Goal: Transaction & Acquisition: Subscribe to service/newsletter

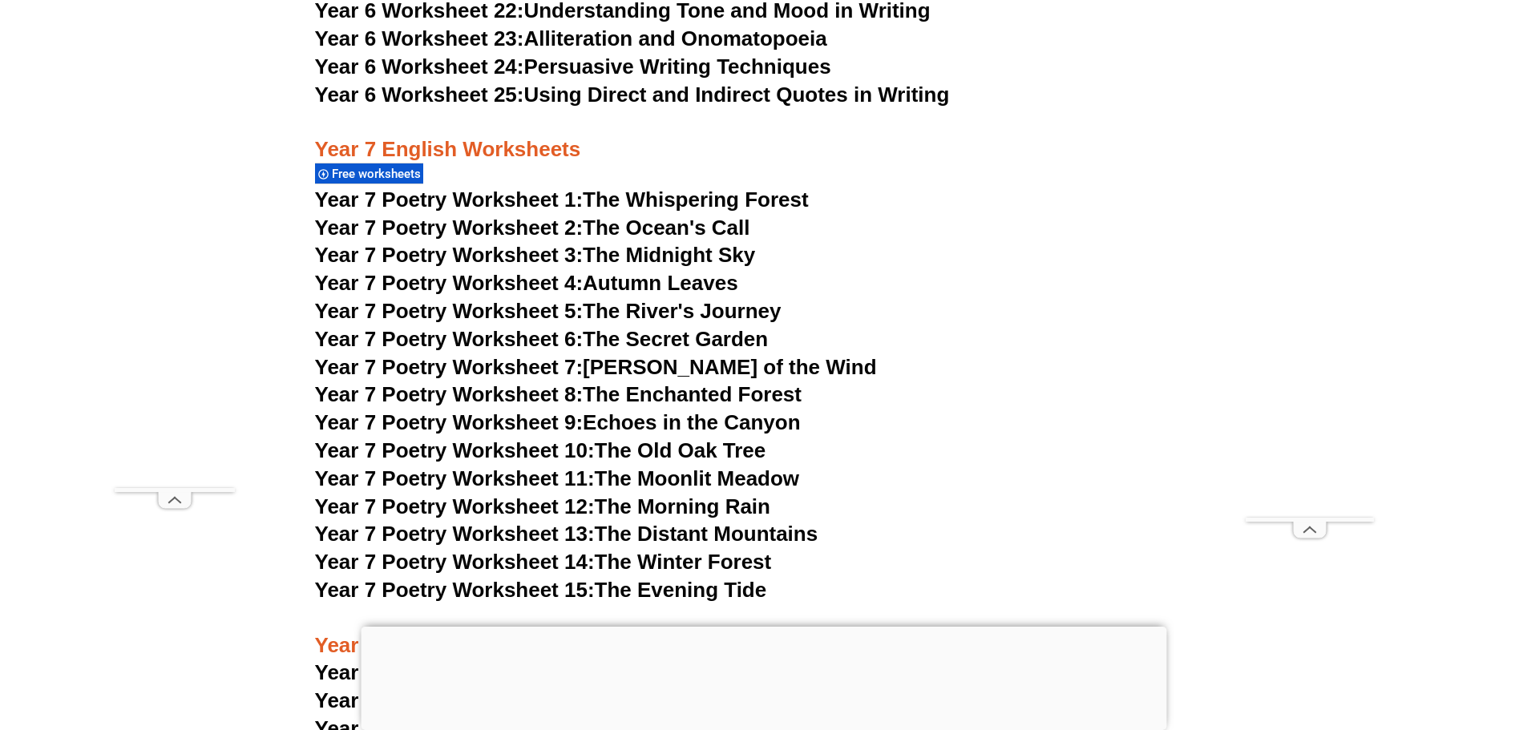
scroll to position [10109, 0]
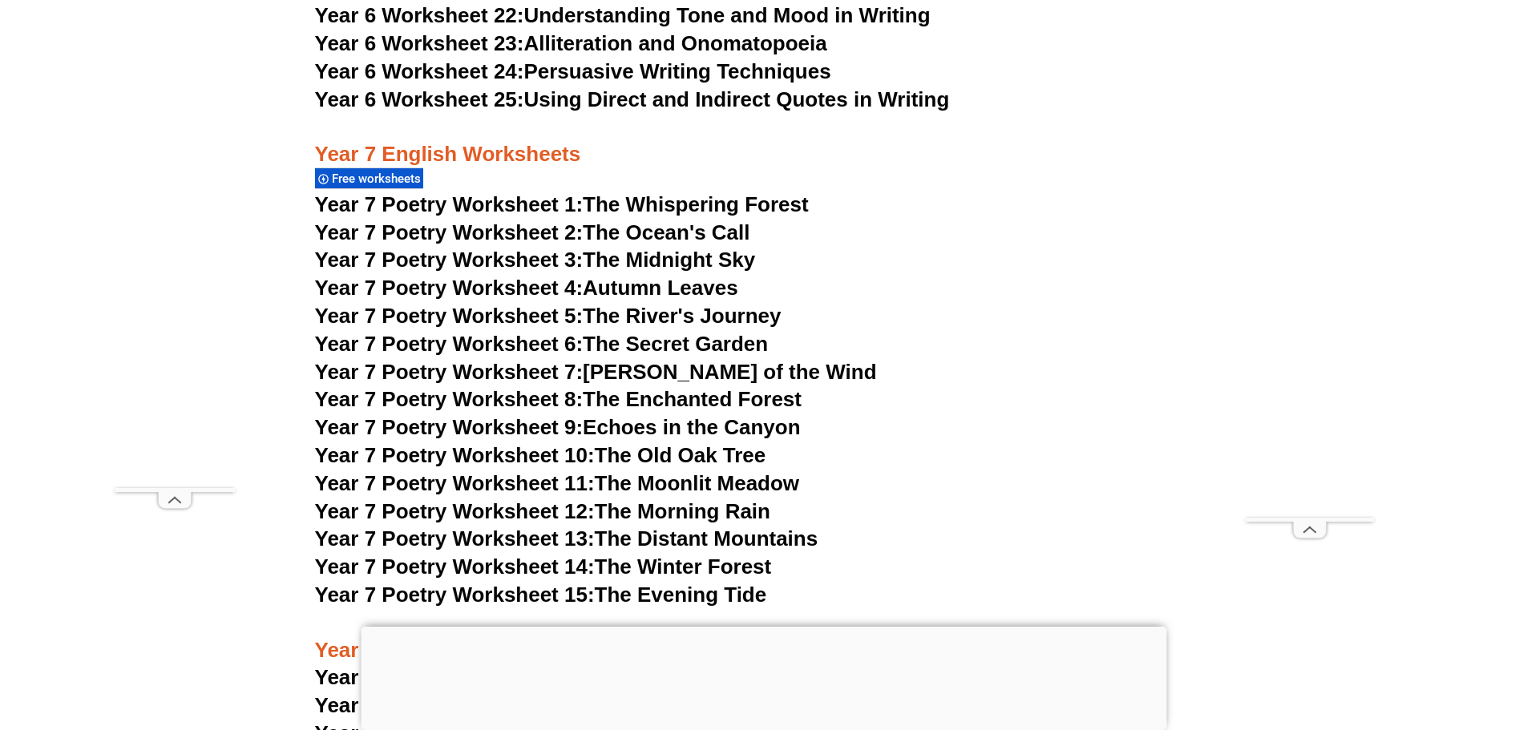
click at [570, 192] on span "Year 7 Poetry Worksheet 1:" at bounding box center [449, 204] width 269 height 24
click at [511, 220] on span "Year 7 Poetry Worksheet 2:" at bounding box center [449, 232] width 269 height 24
click at [497, 248] on span "Year 7 Poetry Worksheet 3:" at bounding box center [449, 260] width 269 height 24
click at [572, 276] on span "Year 7 Poetry Worksheet 4:" at bounding box center [449, 288] width 269 height 24
click at [638, 304] on link "Year 7 Poetry Worksheet 5: The River's Journey" at bounding box center [548, 316] width 467 height 24
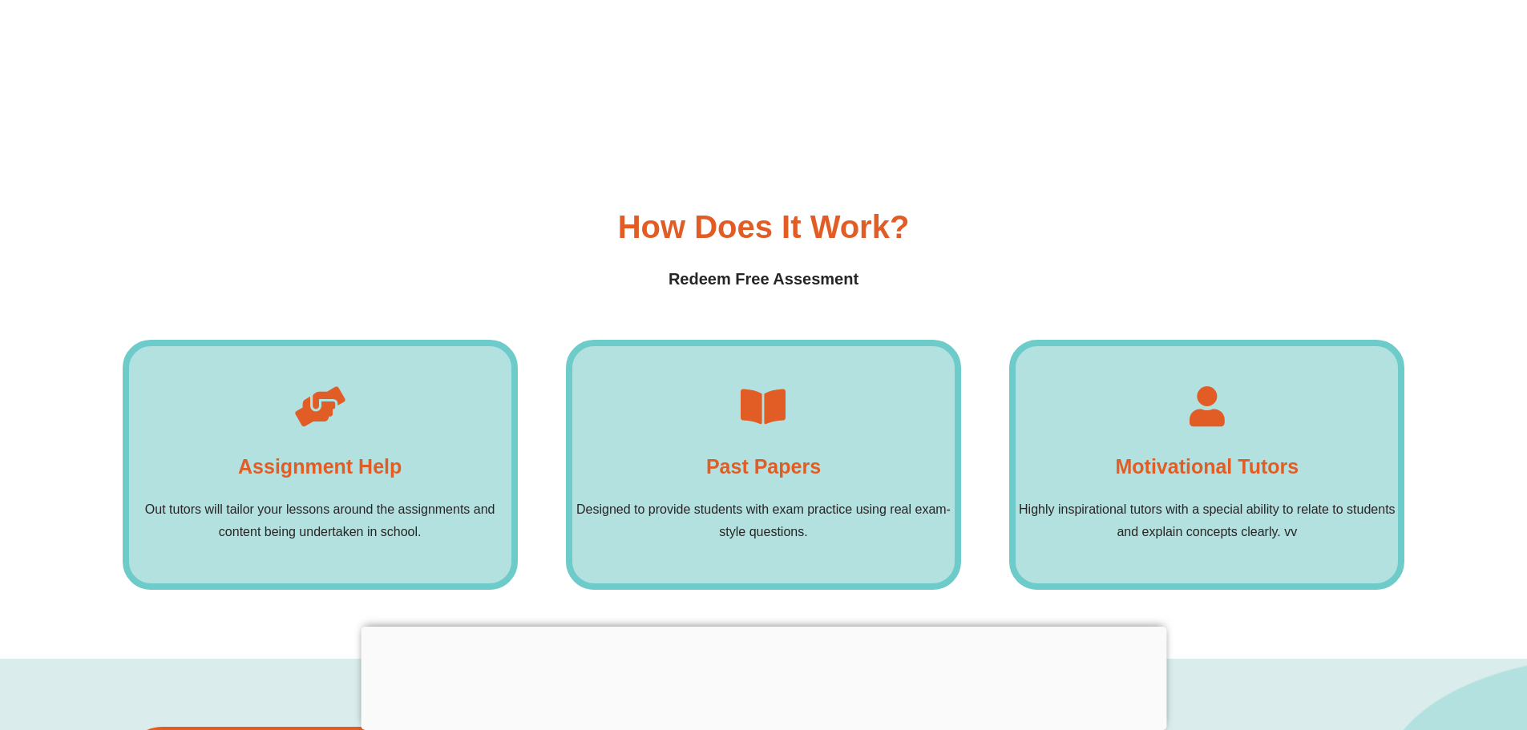
scroll to position [12273, 0]
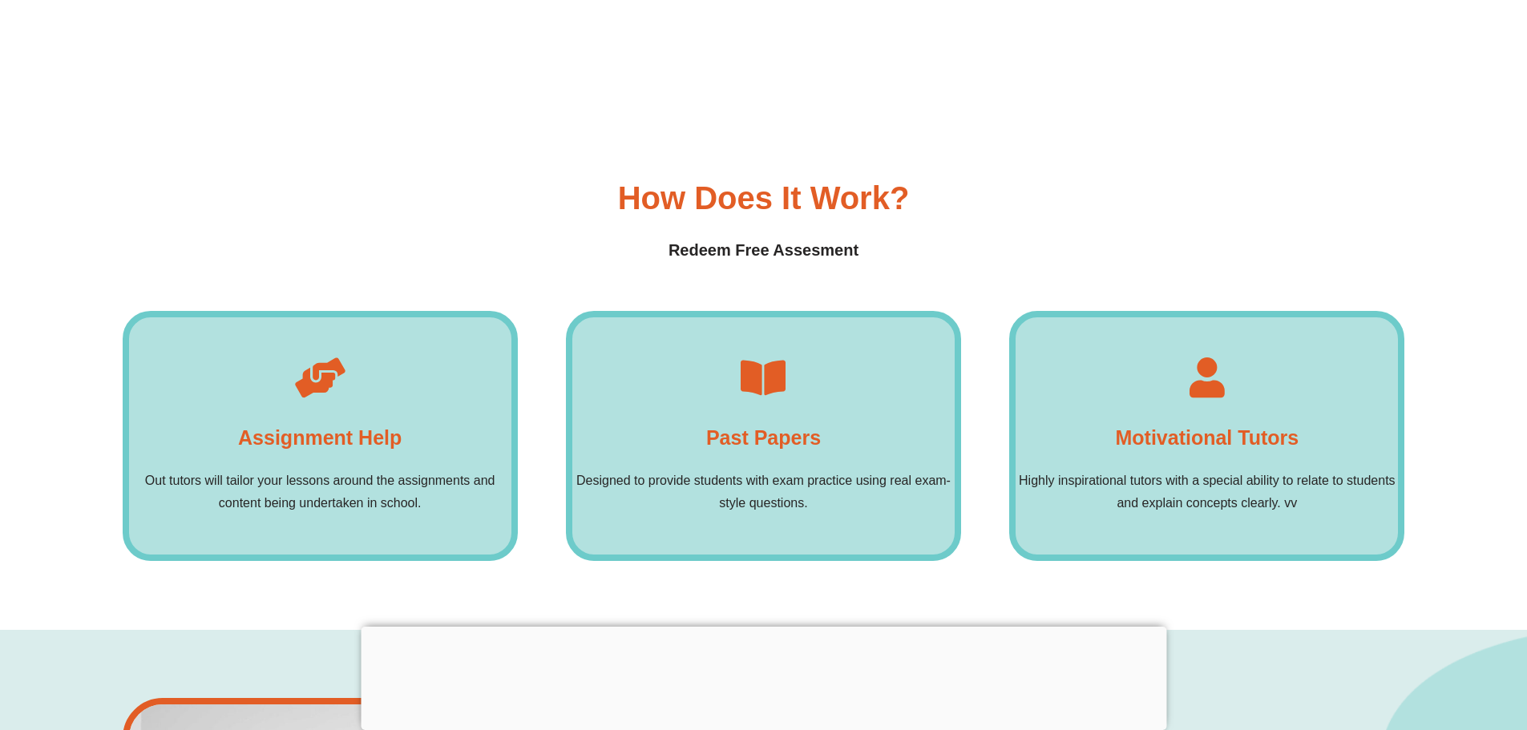
click at [781, 470] on p "Designed to provide students with exam practice using real exam-style questions." at bounding box center [763, 492] width 382 height 45
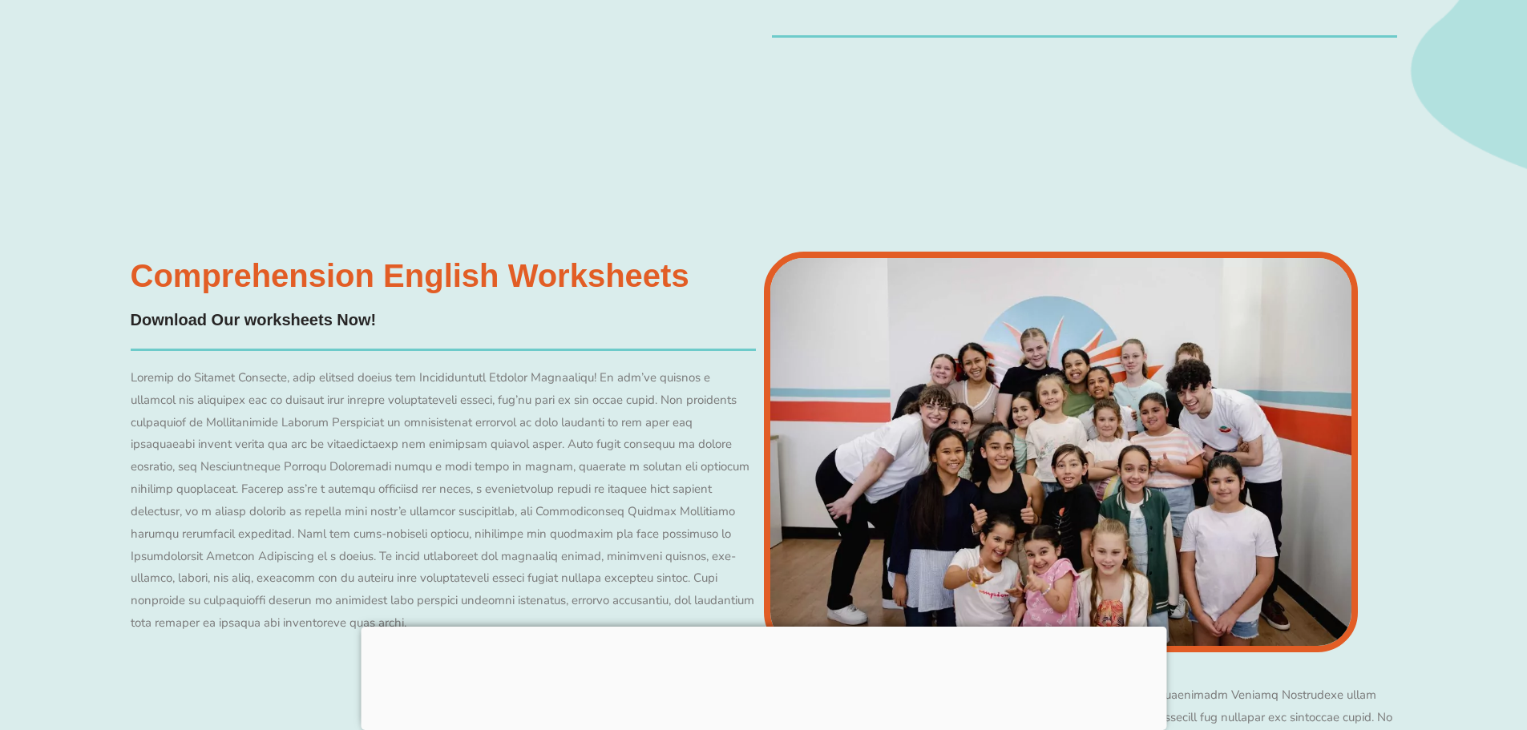
scroll to position [13396, 0]
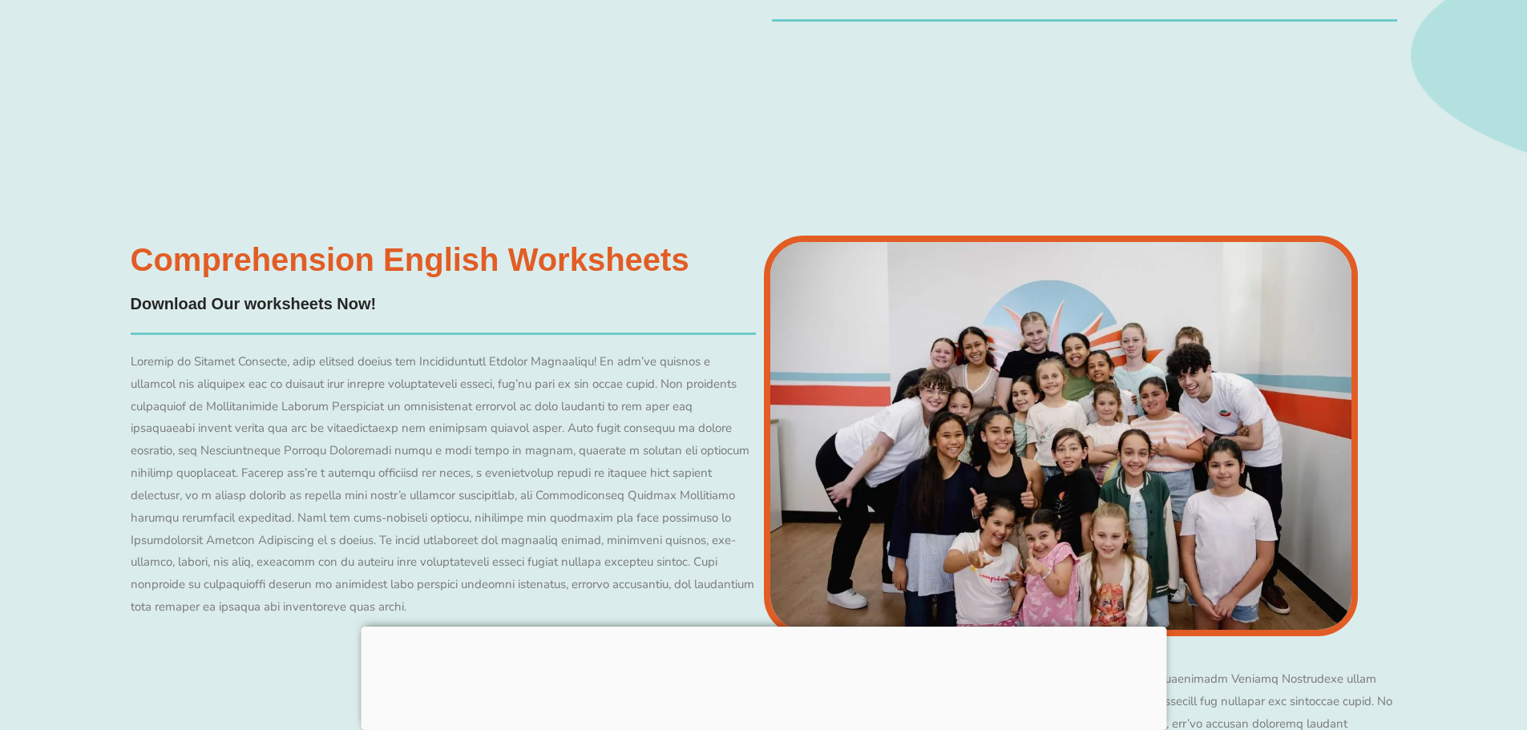
click at [233, 292] on h4 "Download Our worksheets Now!" at bounding box center [254, 304] width 246 height 25
click at [444, 244] on h3 "Comprehension English Worksheets​" at bounding box center [410, 260] width 559 height 32
click at [1257, 389] on img at bounding box center [1061, 436] width 595 height 401
click at [591, 476] on div at bounding box center [443, 485] width 625 height 268
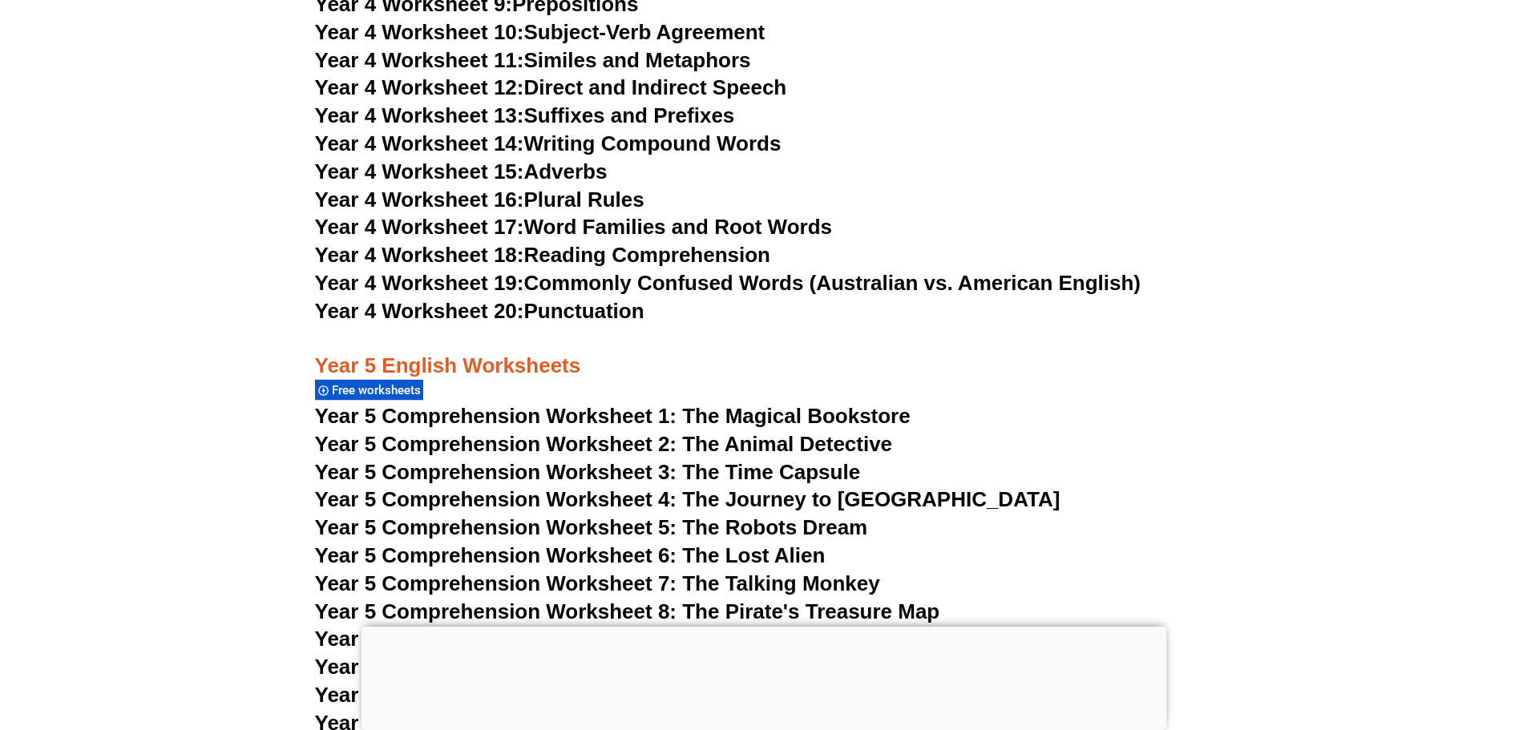
scroll to position [0, 0]
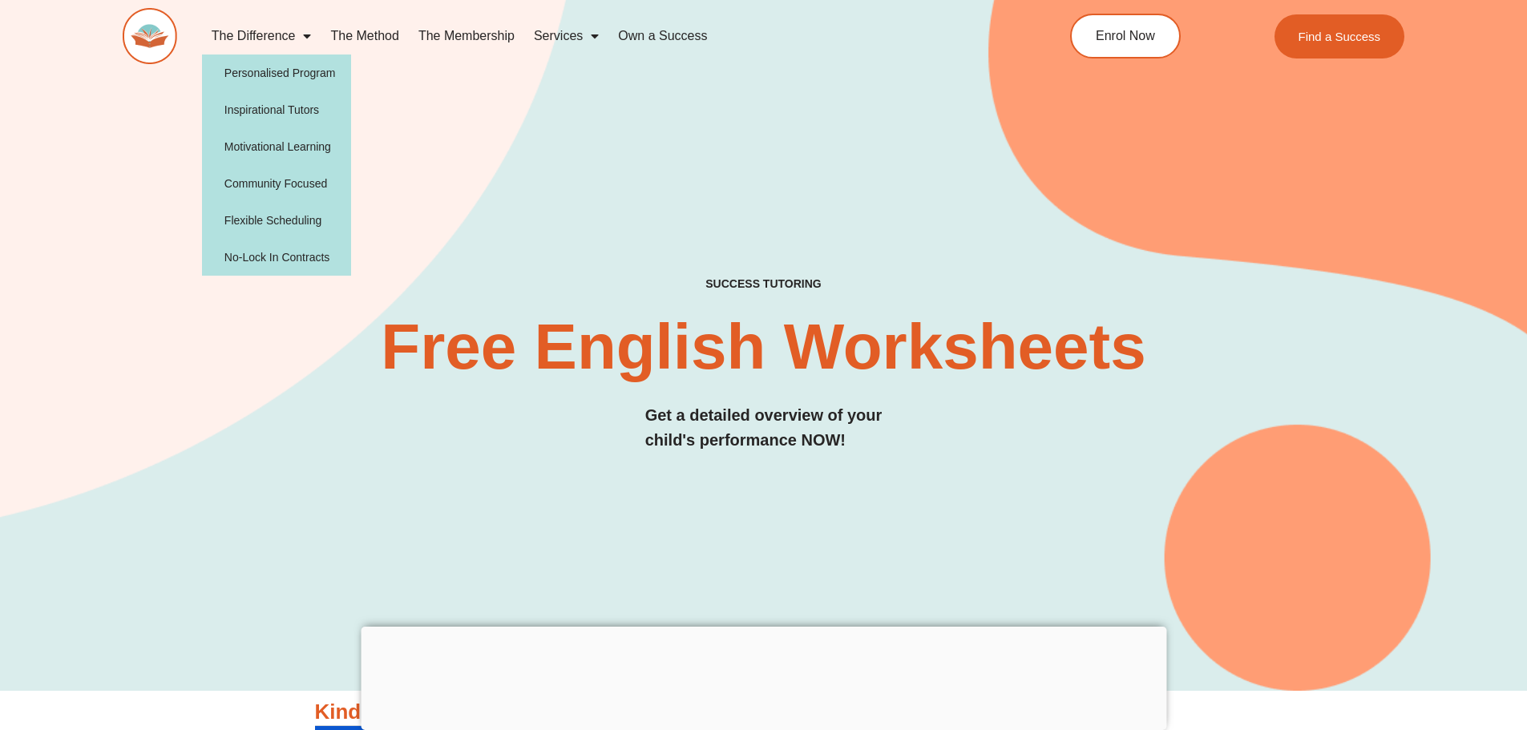
click at [304, 35] on span "Menu" at bounding box center [303, 36] width 16 height 29
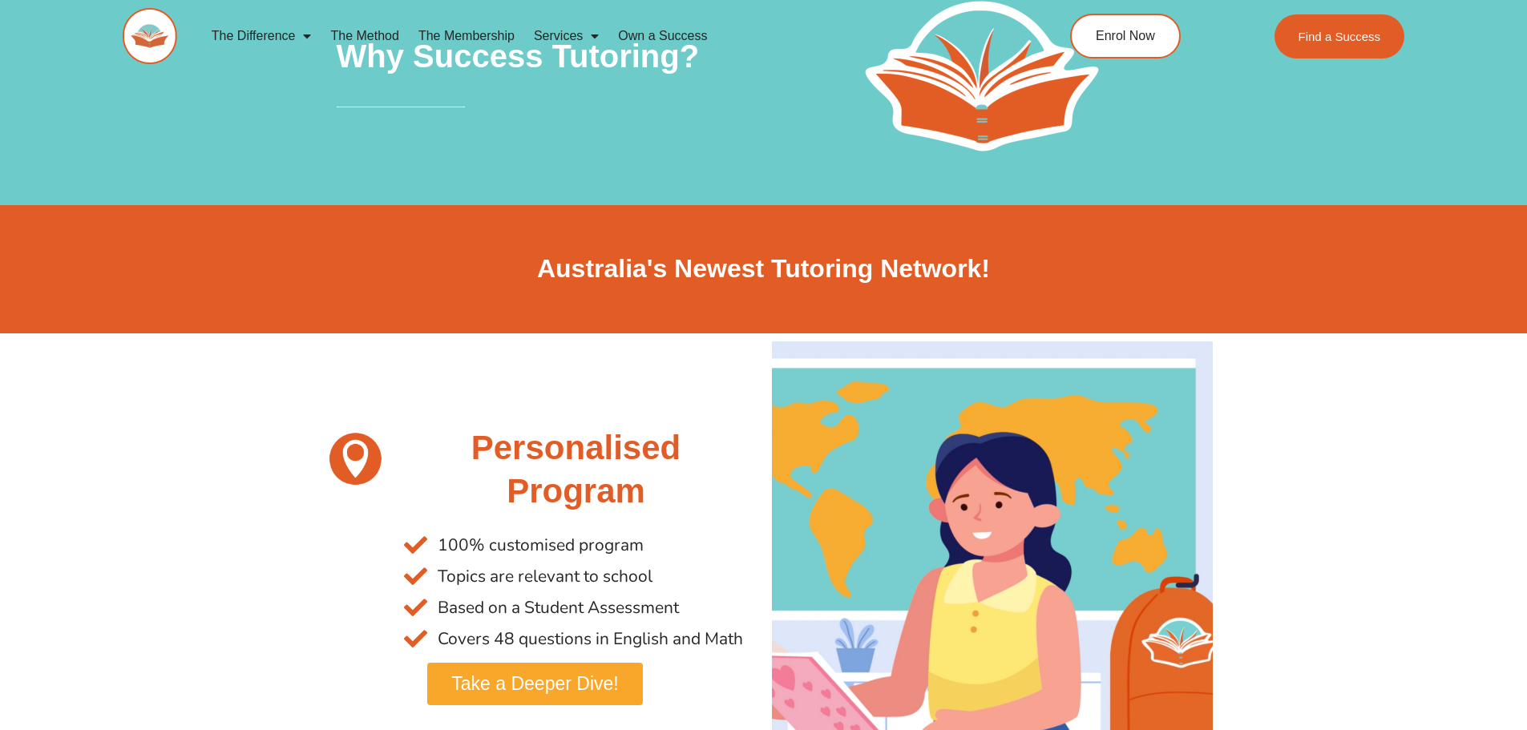
click at [563, 689] on span "Take a Deeper Dive!" at bounding box center [534, 684] width 167 height 18
click at [482, 34] on link "The Membership" at bounding box center [466, 36] width 115 height 37
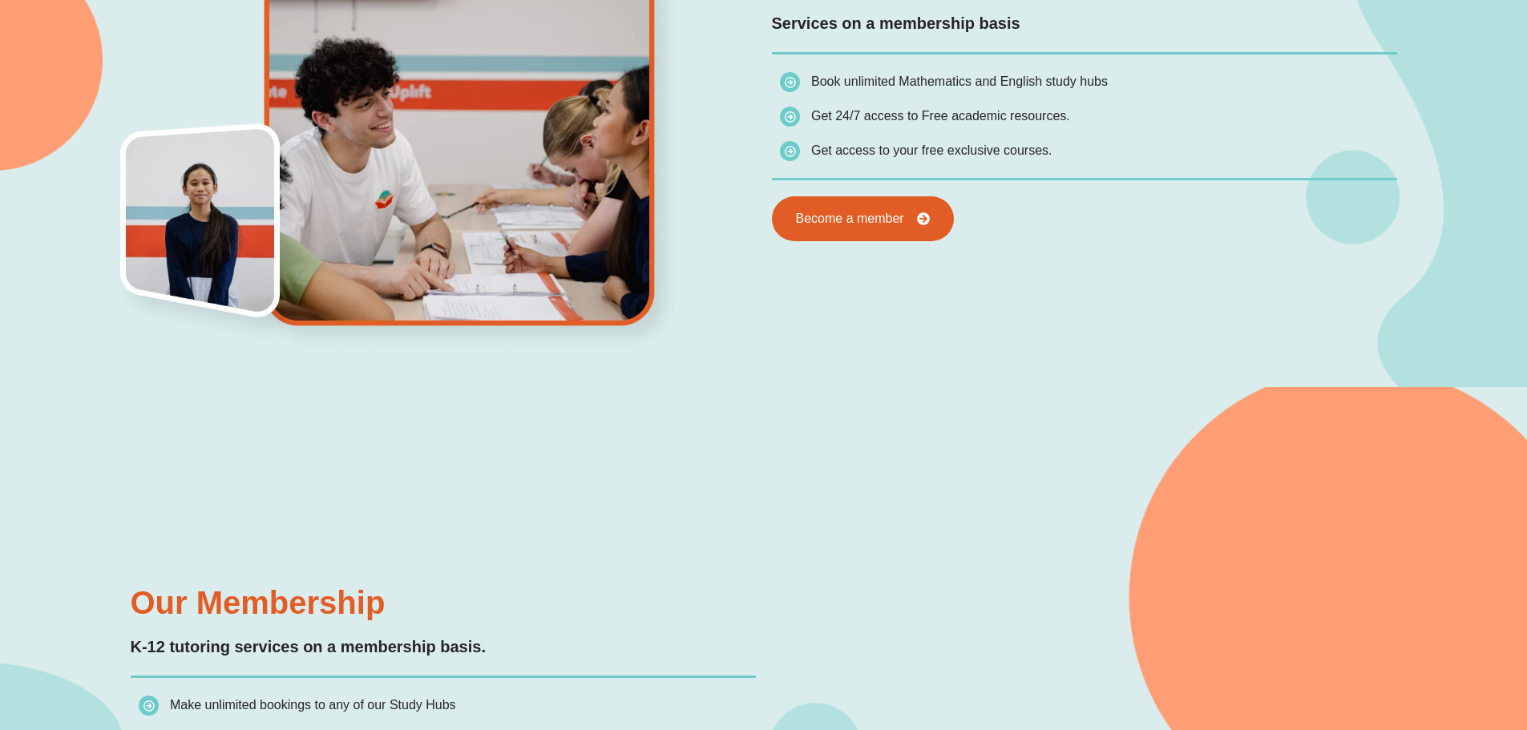
scroll to position [1042, 0]
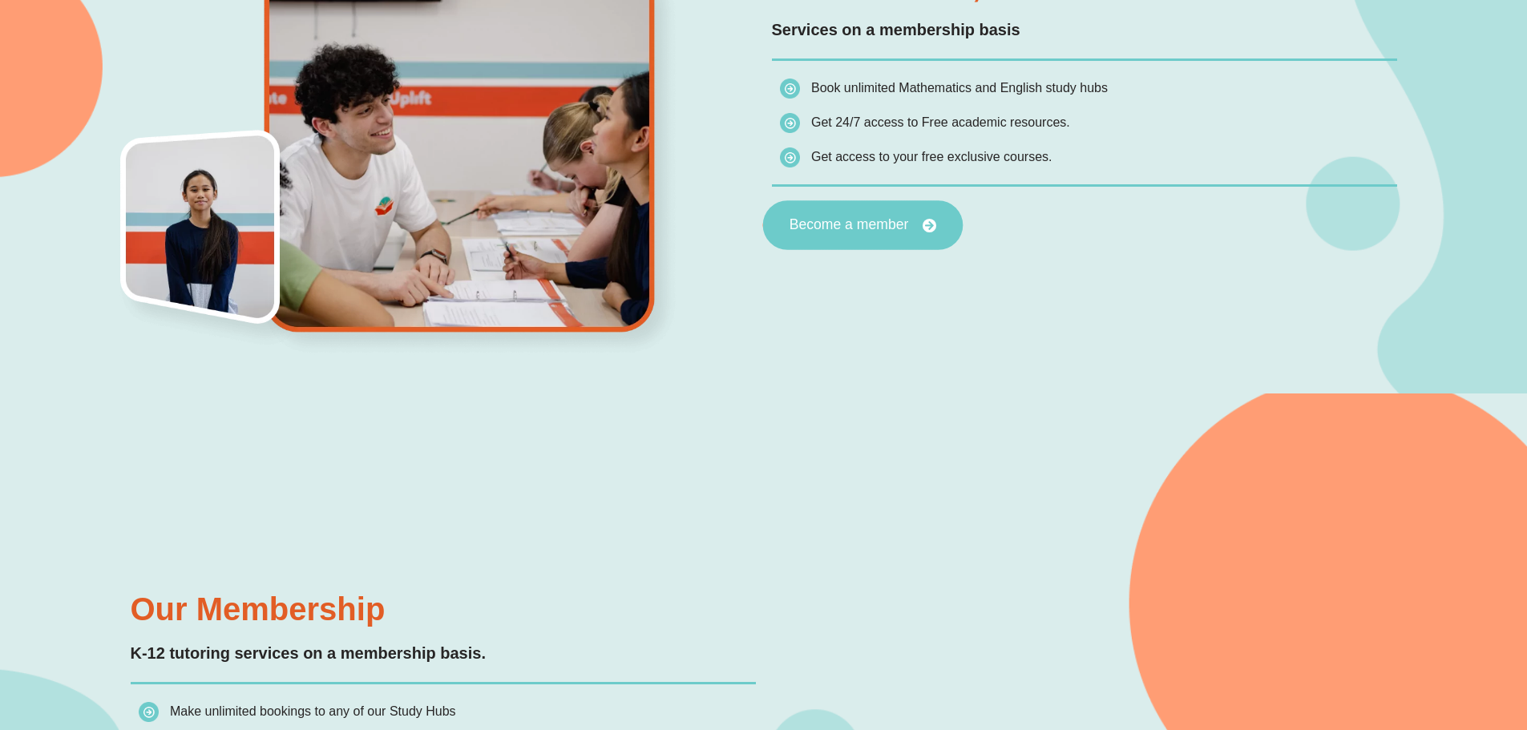
click at [880, 227] on span "Become a member" at bounding box center [848, 225] width 119 height 14
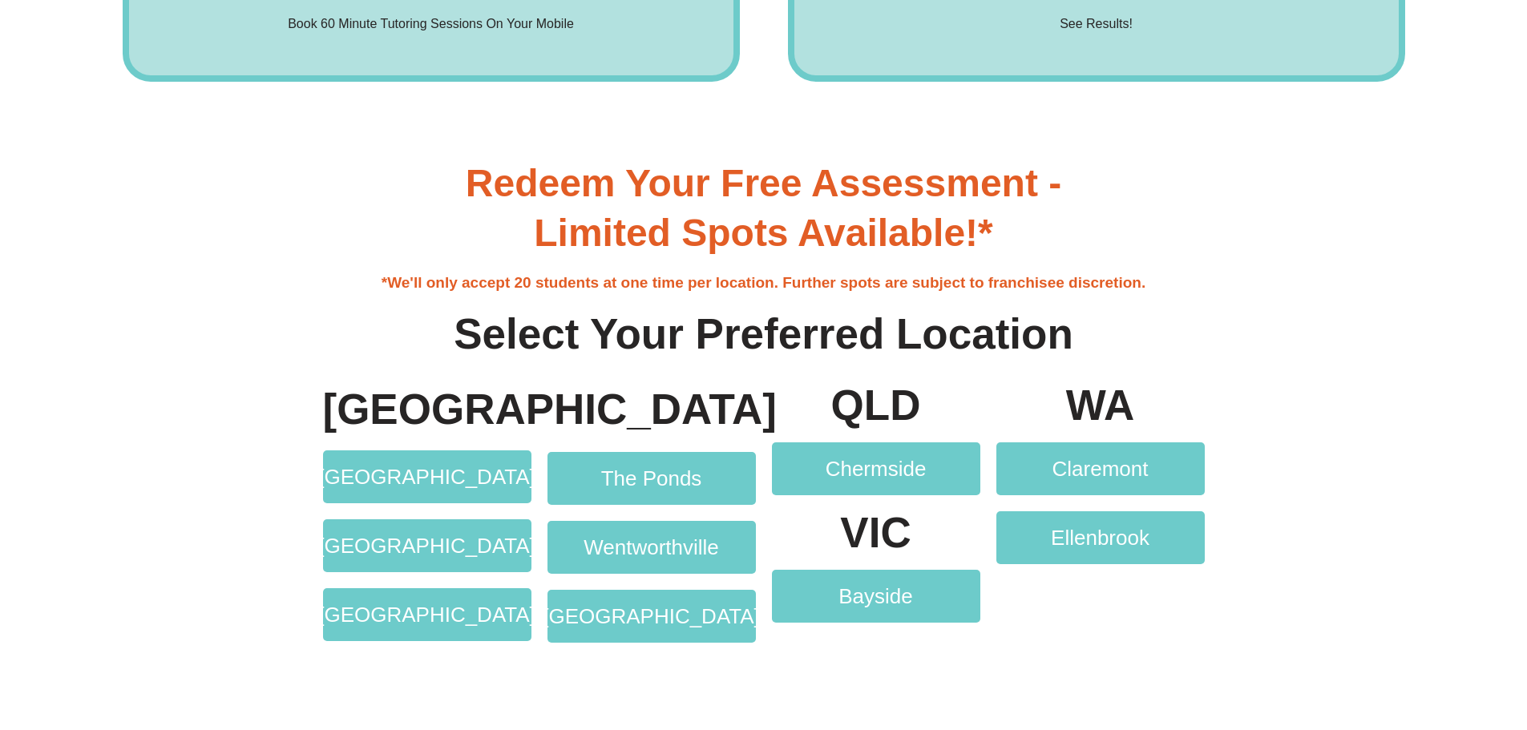
scroll to position [3209, 0]
